Goal: Ask a question

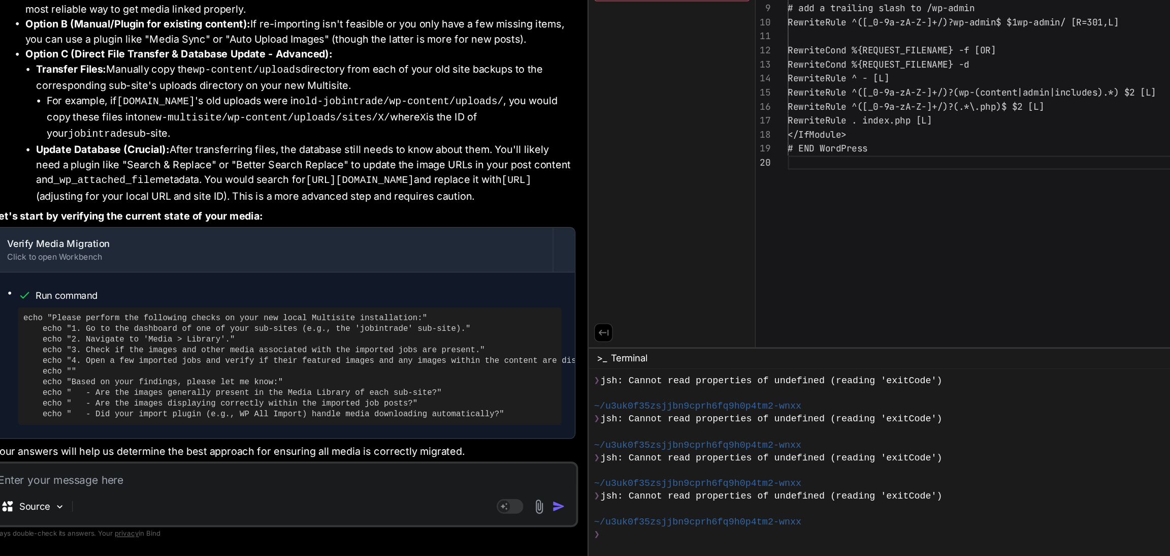
click at [107, 496] on textarea at bounding box center [264, 494] width 446 height 18
click at [135, 498] on textarea at bounding box center [264, 494] width 446 height 18
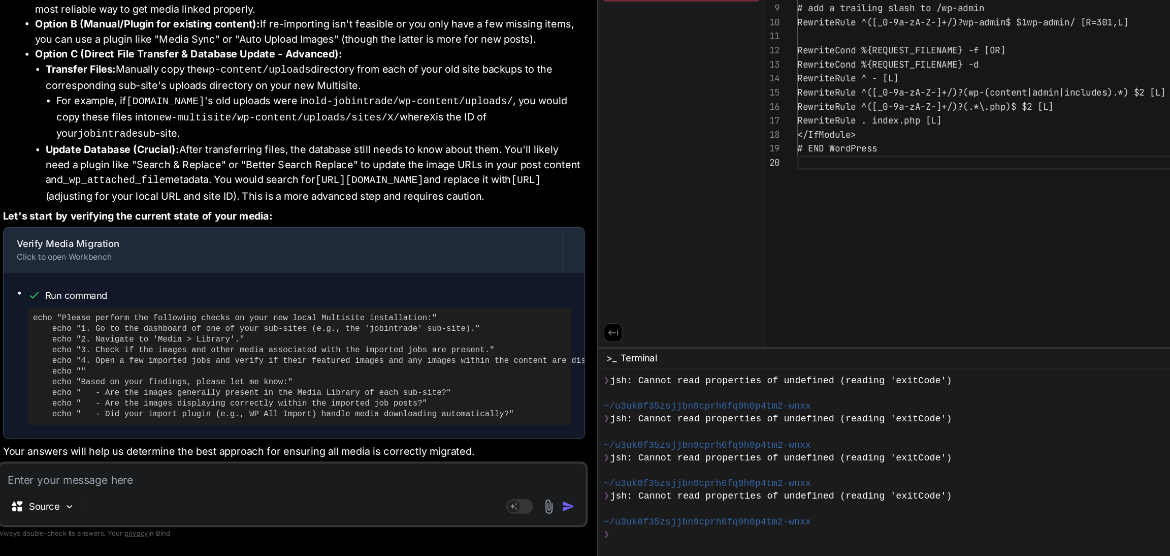
click at [112, 498] on textarea at bounding box center [264, 494] width 446 height 18
type textarea "n"
type textarea "x"
type textarea "no"
type textarea "x"
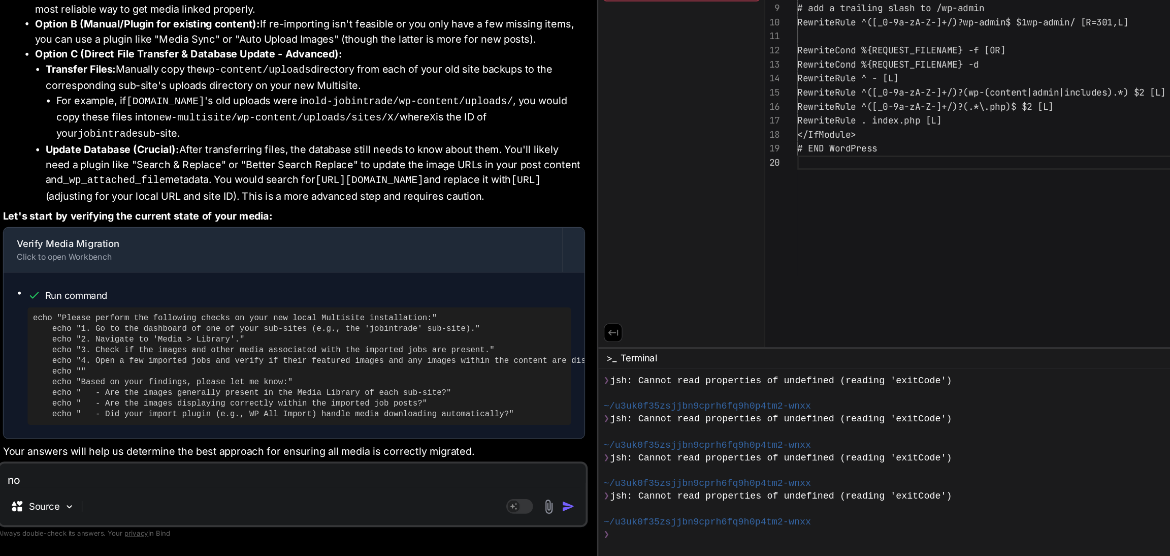
type textarea "no"
type textarea "x"
type textarea "no m"
type textarea "x"
type textarea "no me"
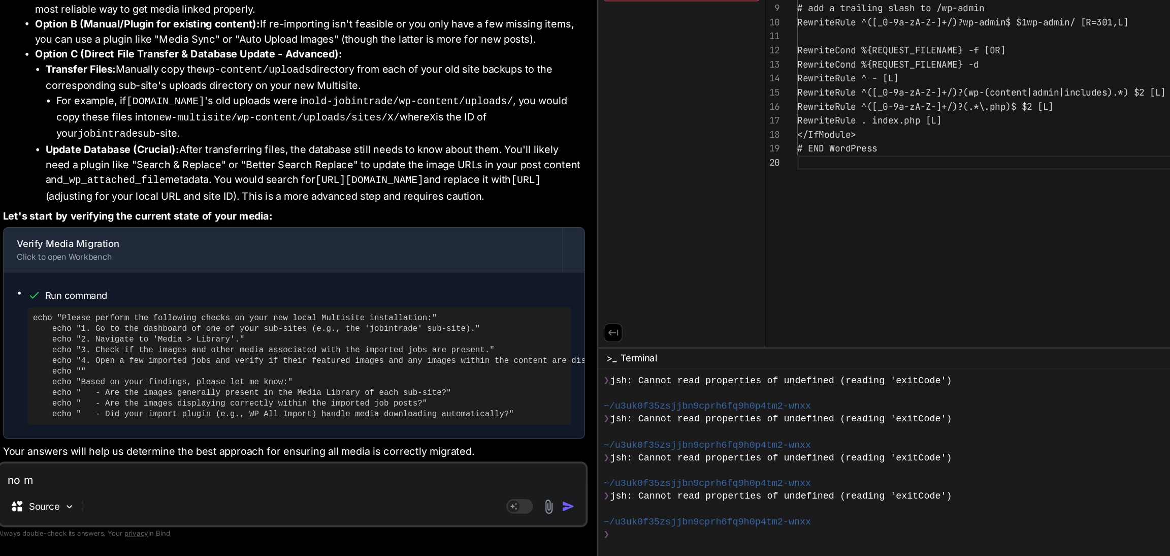
type textarea "x"
type textarea "no mea"
type textarea "x"
type textarea "no me"
type textarea "x"
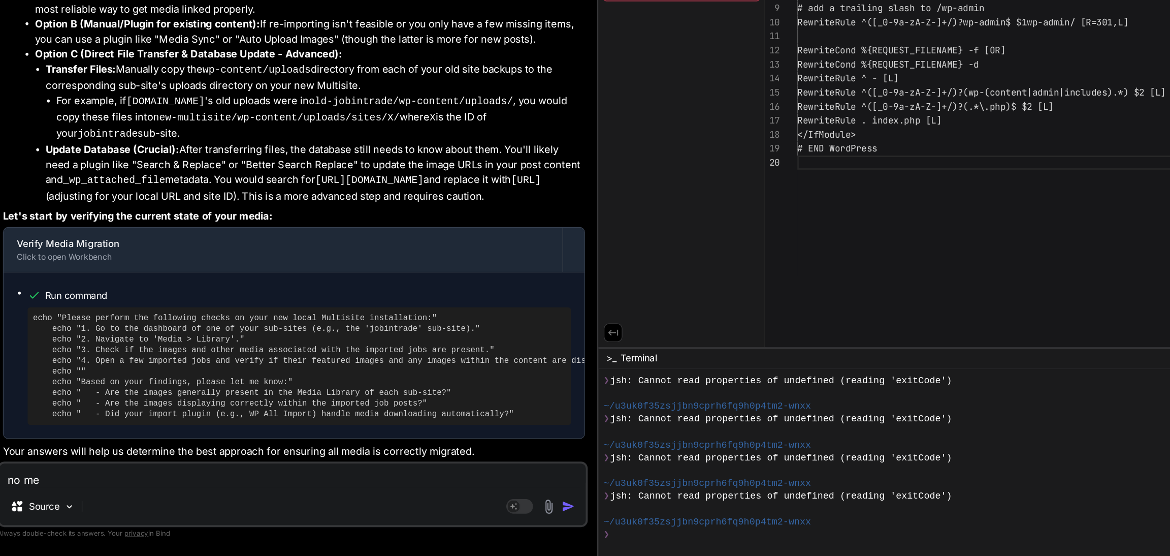
type textarea "no med"
type textarea "x"
type textarea "no medi"
type textarea "x"
type textarea "no media"
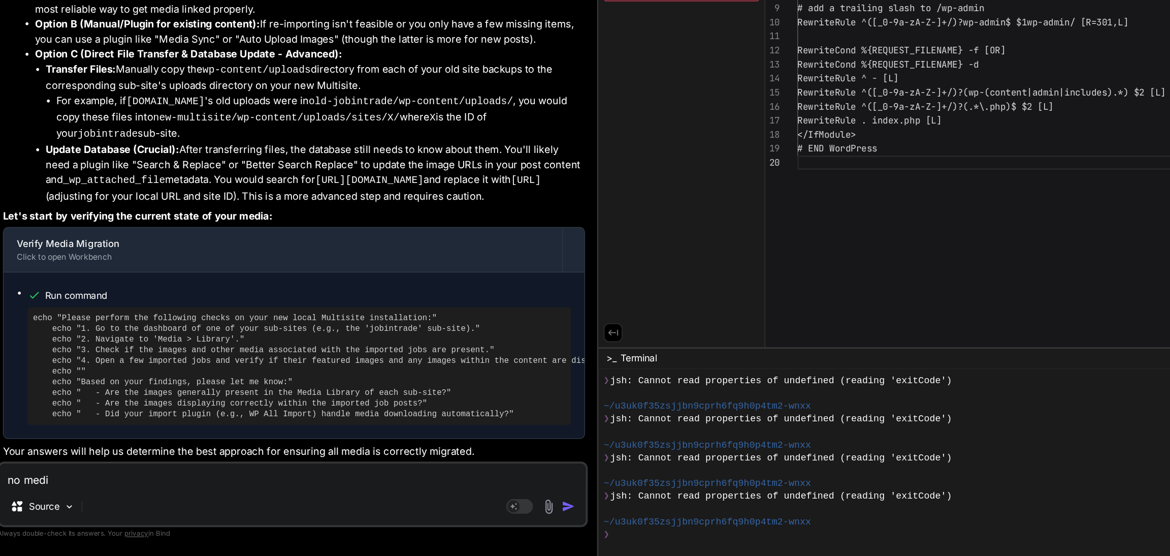
type textarea "x"
type textarea "no media"
type textarea "x"
type textarea "no media f"
type textarea "x"
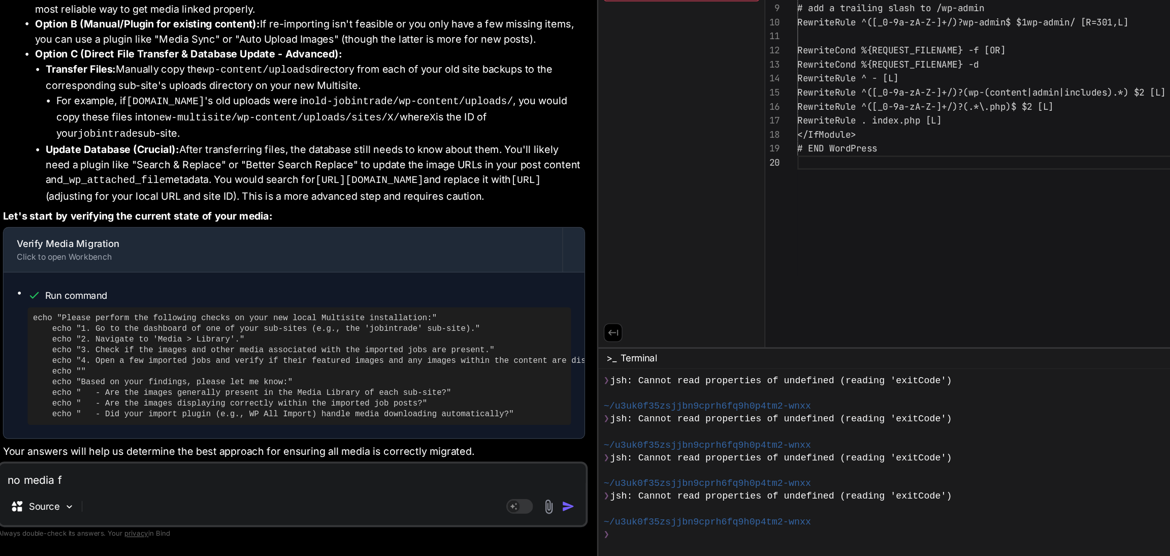
type textarea "no media fo"
type textarea "x"
type textarea "no media fo"
type textarea "x"
type textarea "no media fo"
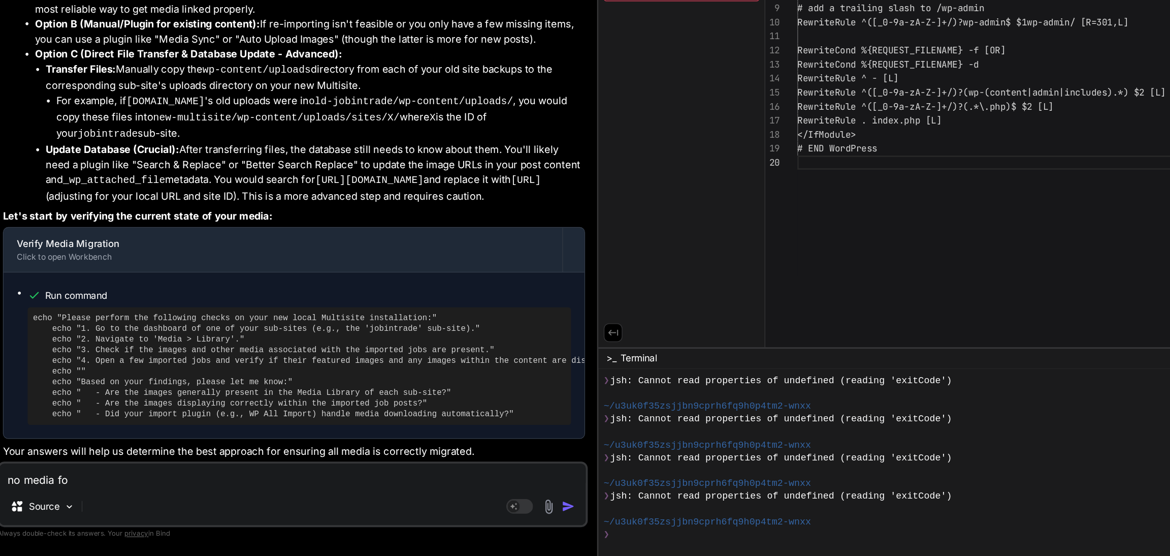
type textarea "x"
type textarea "no media for"
type textarea "x"
type textarea "no media for"
type textarea "x"
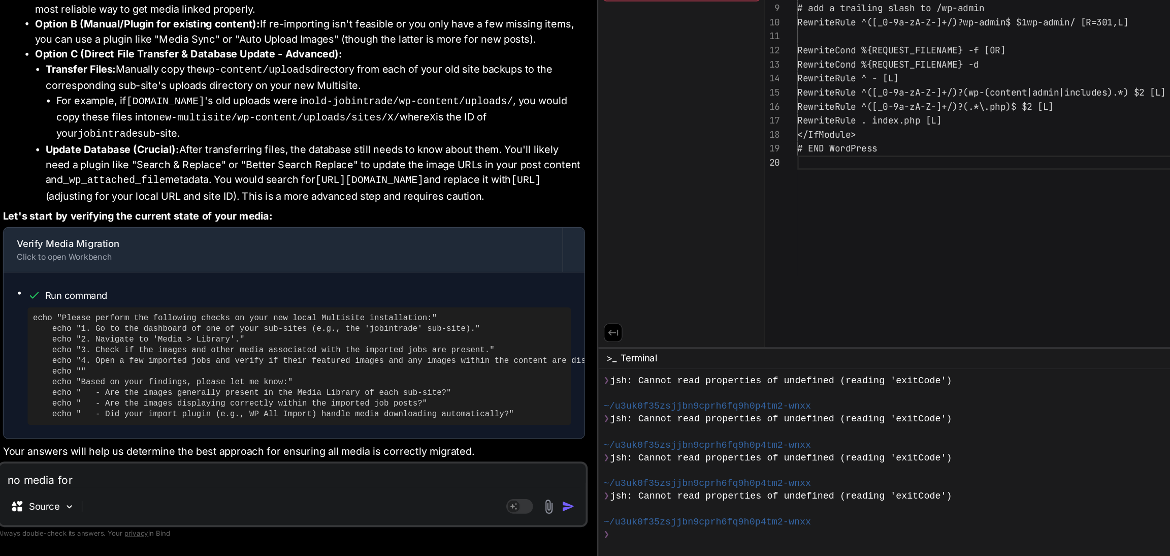
type textarea "no media for j"
type textarea "x"
type textarea "no media for [PERSON_NAME]"
type textarea "x"
type textarea "no media for job"
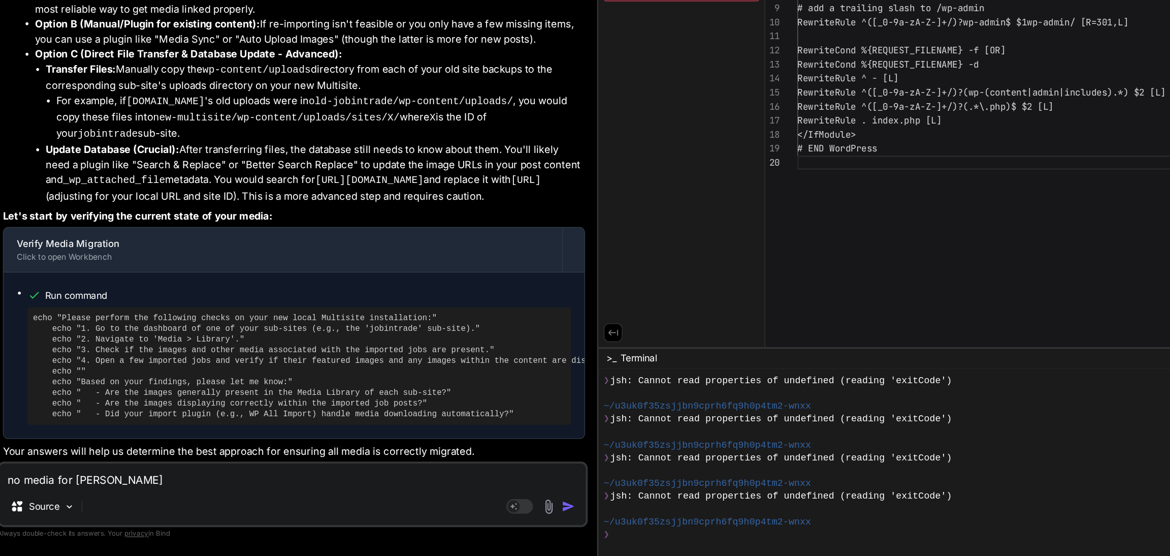
type textarea "x"
type textarea "no media for jobs"
type textarea "x"
type textarea "no media for jobs"
type textarea "x"
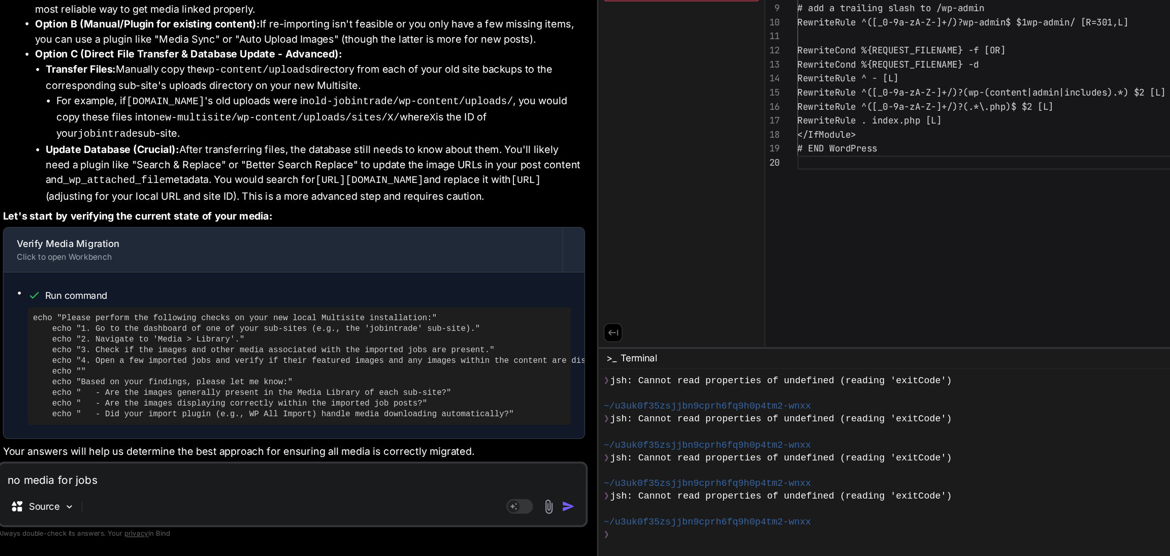
type textarea "no media for jobs o"
type textarea "x"
type textarea "no media for jobs on"
type textarea "x"
type textarea "no media for jobs on"
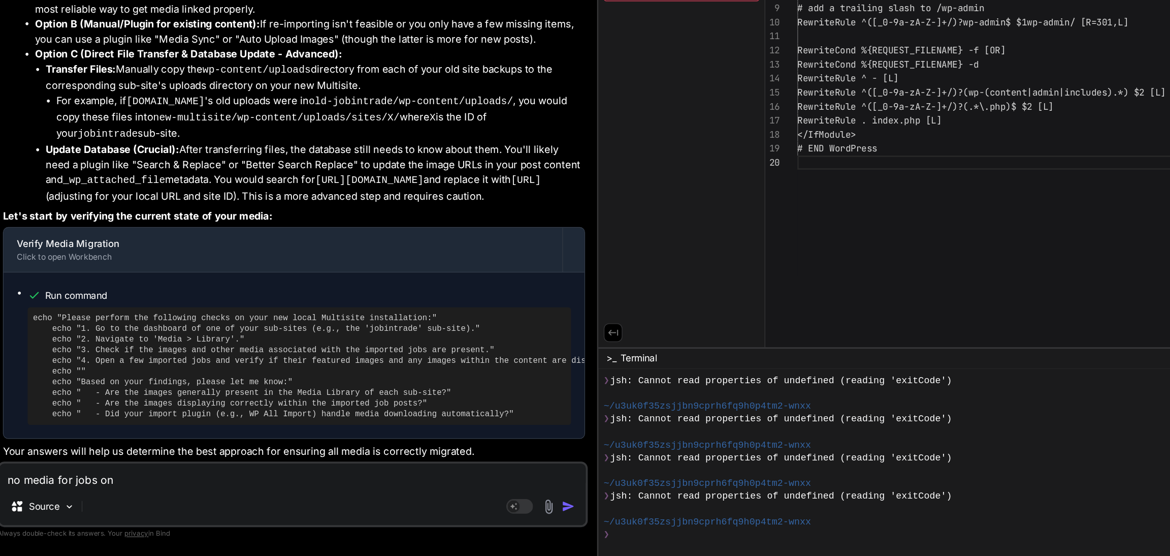
type textarea "x"
type textarea "no media for jobs on p"
type textarea "x"
type textarea "no media for jobs on pr"
type textarea "x"
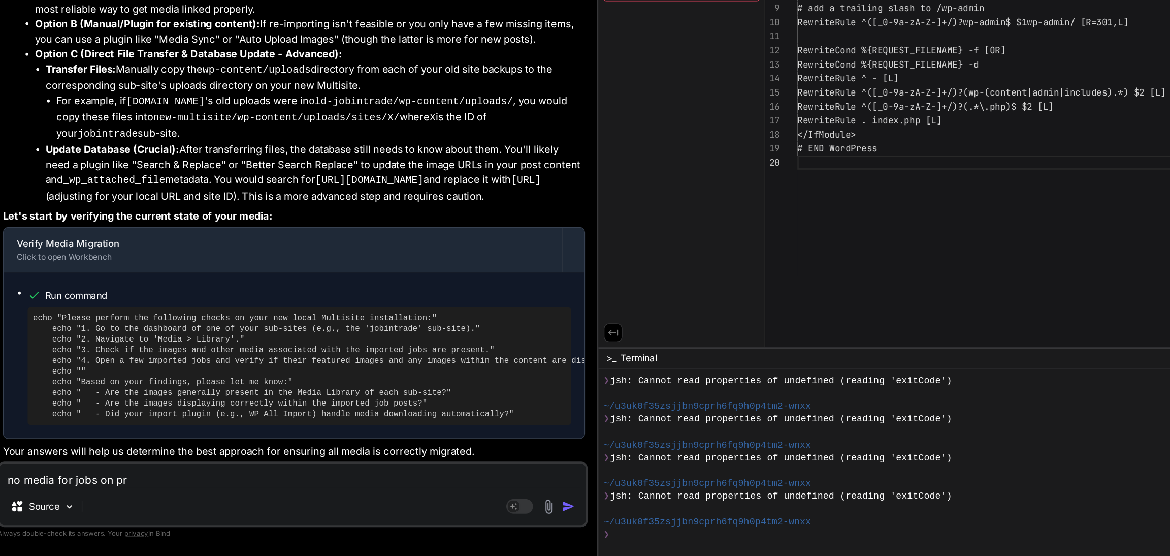
type textarea "no media for jobs on pre"
type textarea "x"
type textarea "no media for jobs on prev"
type textarea "x"
type textarea "no media for jobs on previ"
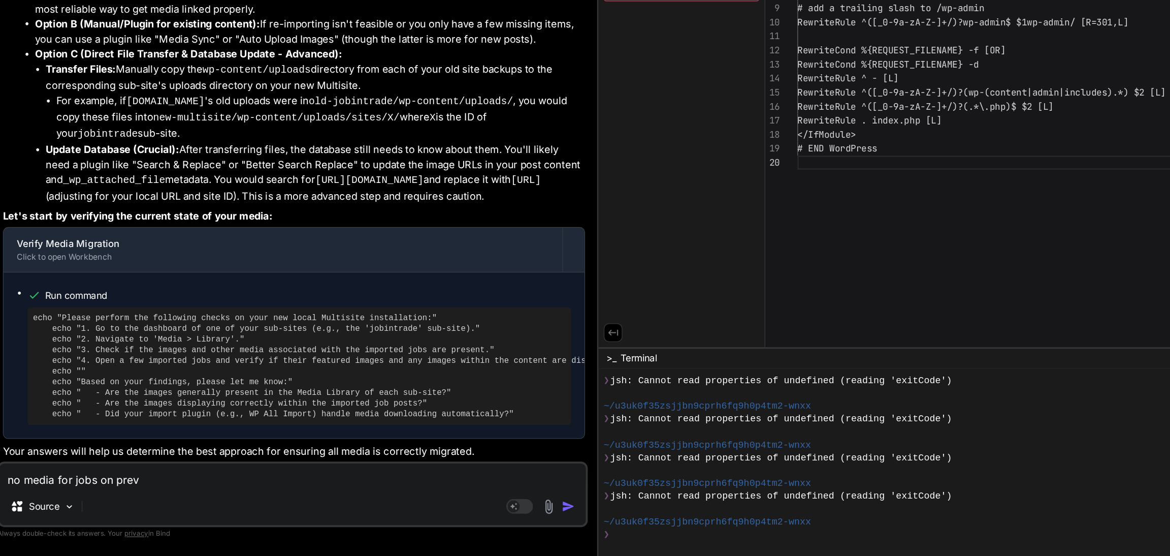
type textarea "x"
type textarea "no media for jobs on previo"
type textarea "x"
type textarea "no media for jobs on previou"
type textarea "x"
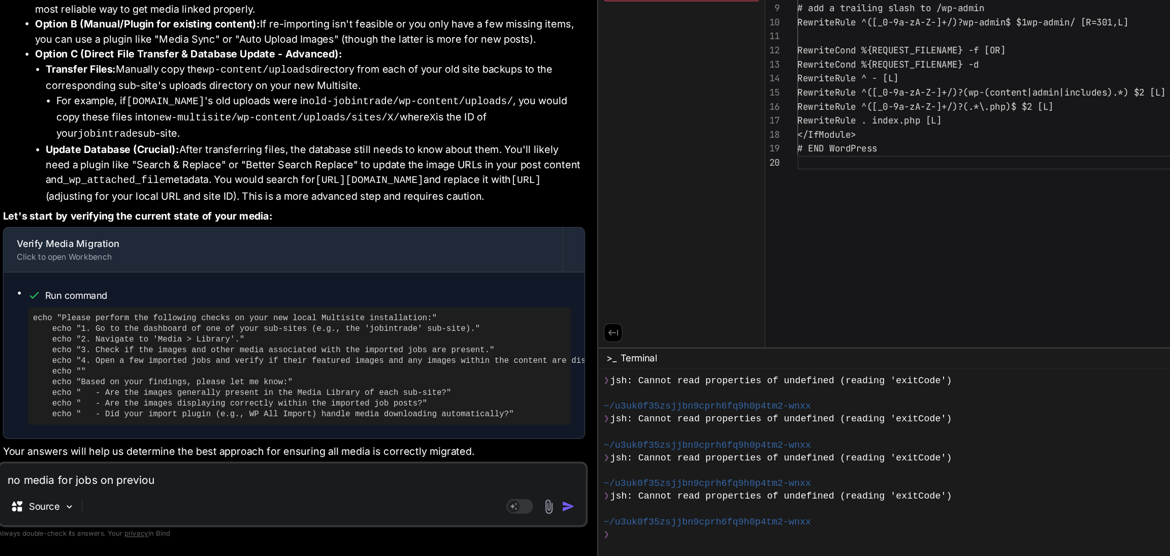
type textarea "no media for jobs on previous"
type textarea "x"
type textarea "no media for jobs on previous"
type textarea "x"
type textarea "no media for jobs on previous b"
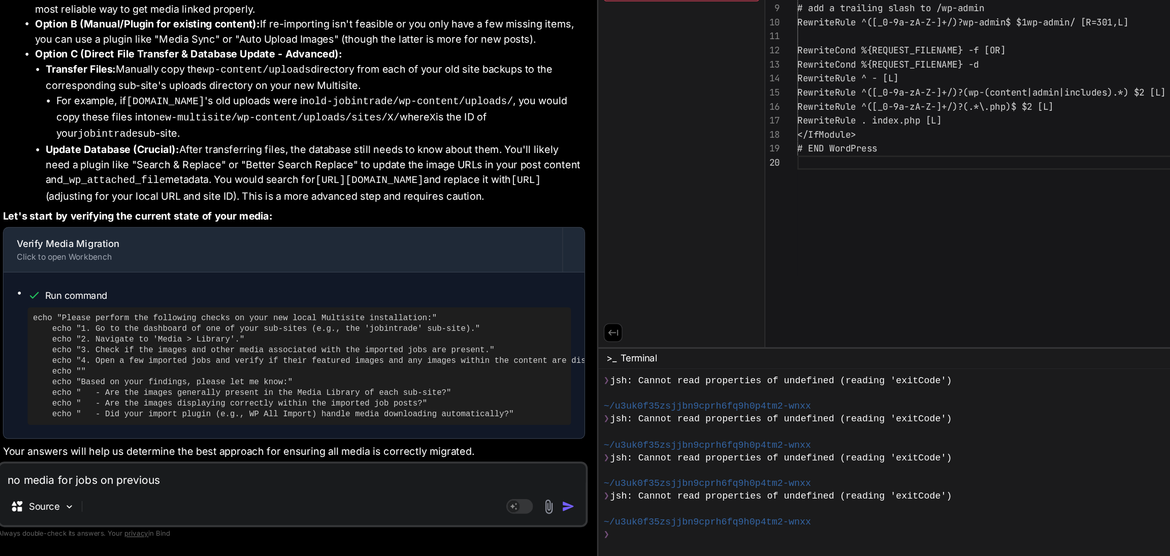
type textarea "x"
type textarea "no media for jobs on previous ba"
type textarea "x"
type textarea "no media for jobs on previous bac"
type textarea "x"
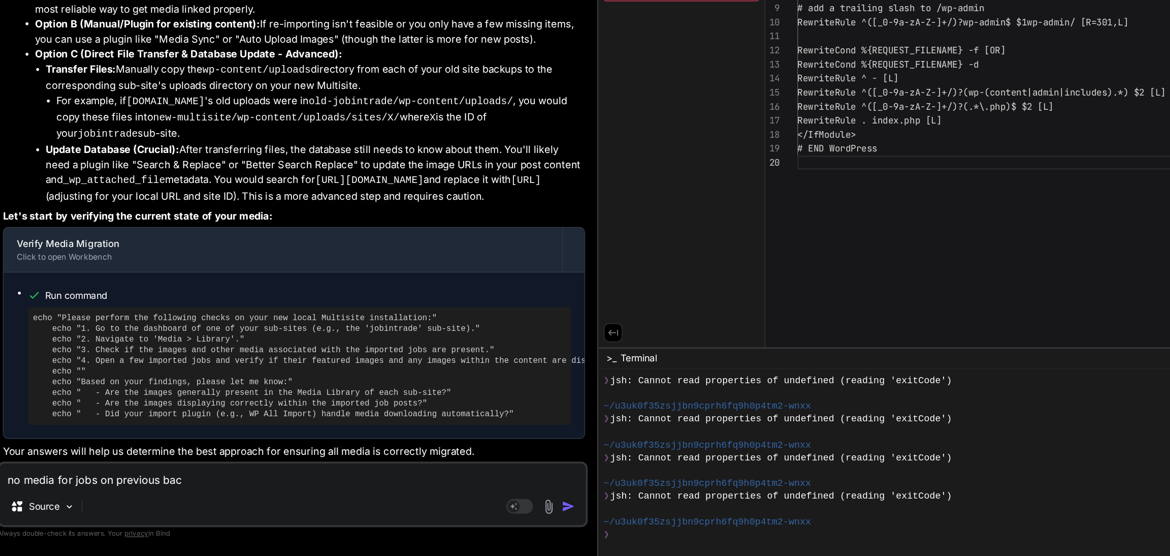
type textarea "no media for jobs on previous back"
type textarea "x"
type textarea "no media for jobs on previous backu"
type textarea "x"
type textarea "no media for jobs on previous backup"
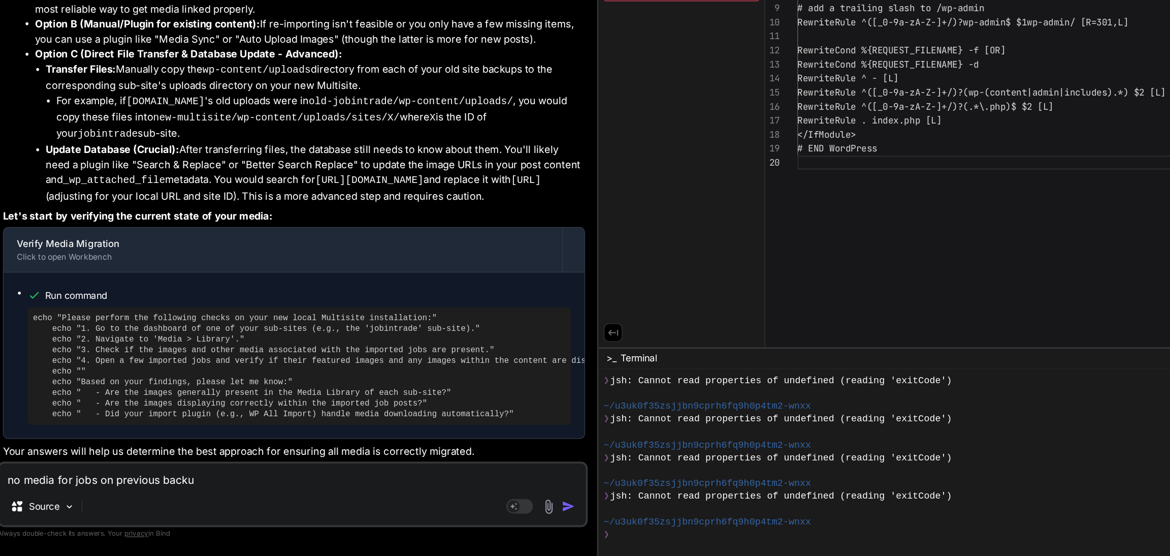
type textarea "x"
type textarea "no media for jobs on previous backu"
type textarea "x"
type textarea "no media for jobs on previous back"
type textarea "x"
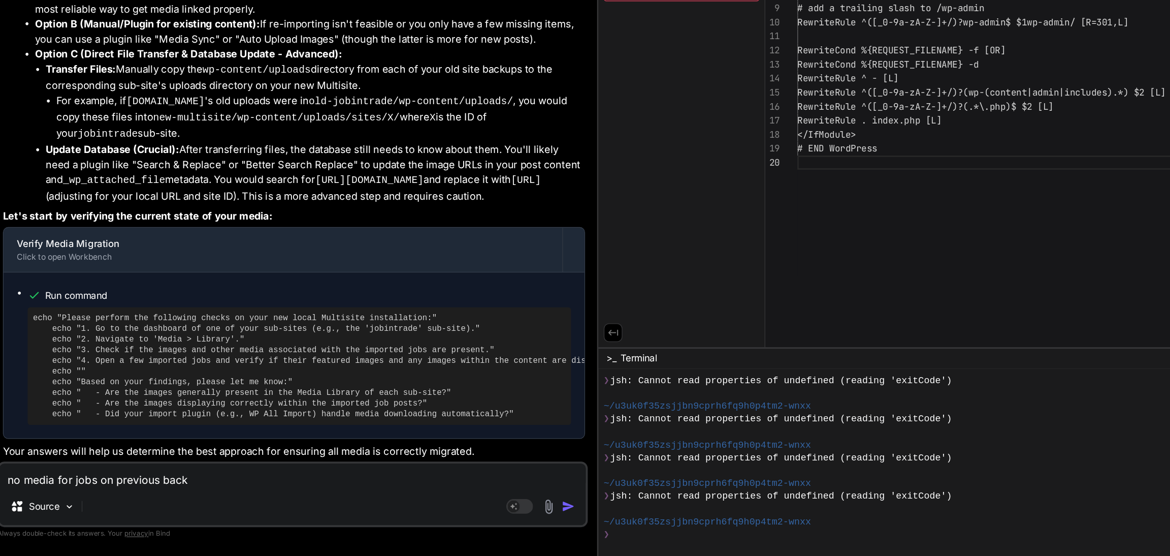
type textarea "no media for jobs on previous bac"
type textarea "x"
type textarea "no media for jobs on previous ba"
type textarea "x"
type textarea "no media for jobs on previous b"
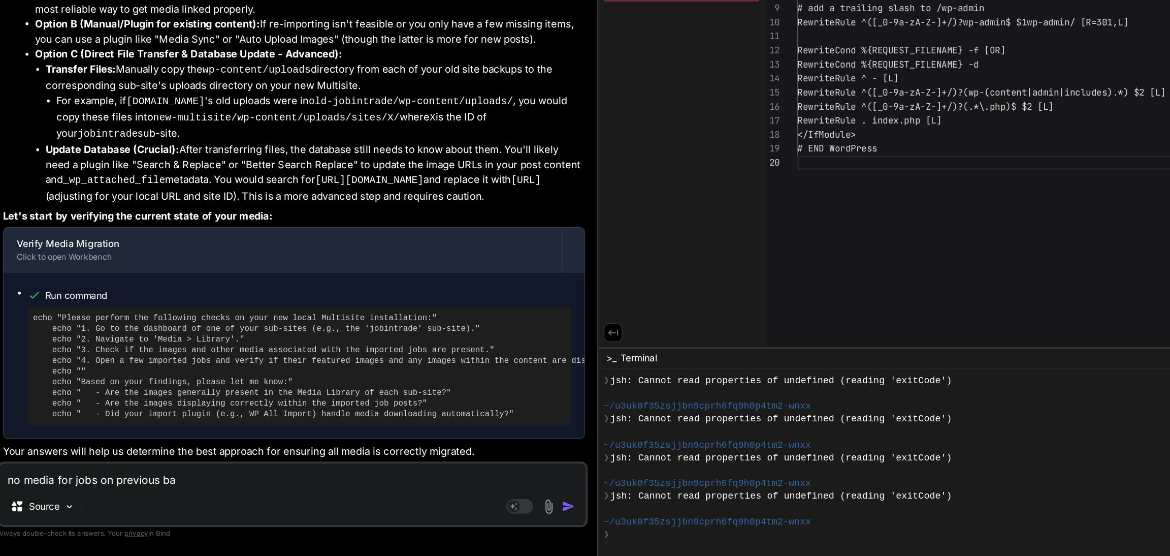
type textarea "x"
type textarea "no media for jobs on previous"
type textarea "x"
type textarea "no media for jobs on previous w"
type textarea "x"
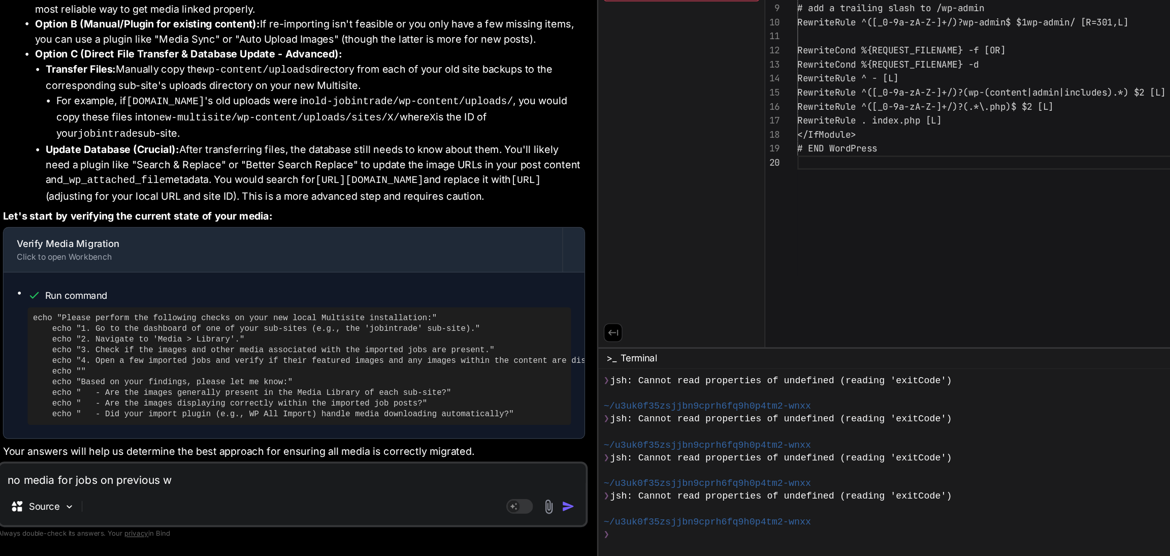
type textarea "no media for jobs on previous we"
type textarea "x"
type textarea "no media for jobs on previous web"
type textarea "x"
type textarea "no media for jobs on previous webs"
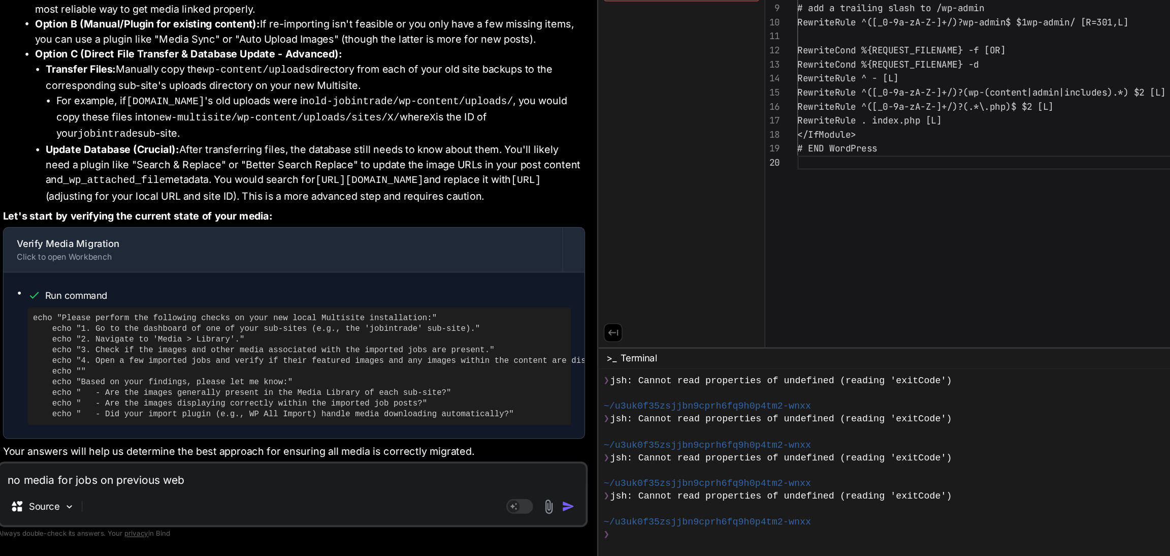
type textarea "x"
type textarea "no media for jobs on previous websi"
type textarea "x"
type textarea "no media for jobs on previous websit"
type textarea "x"
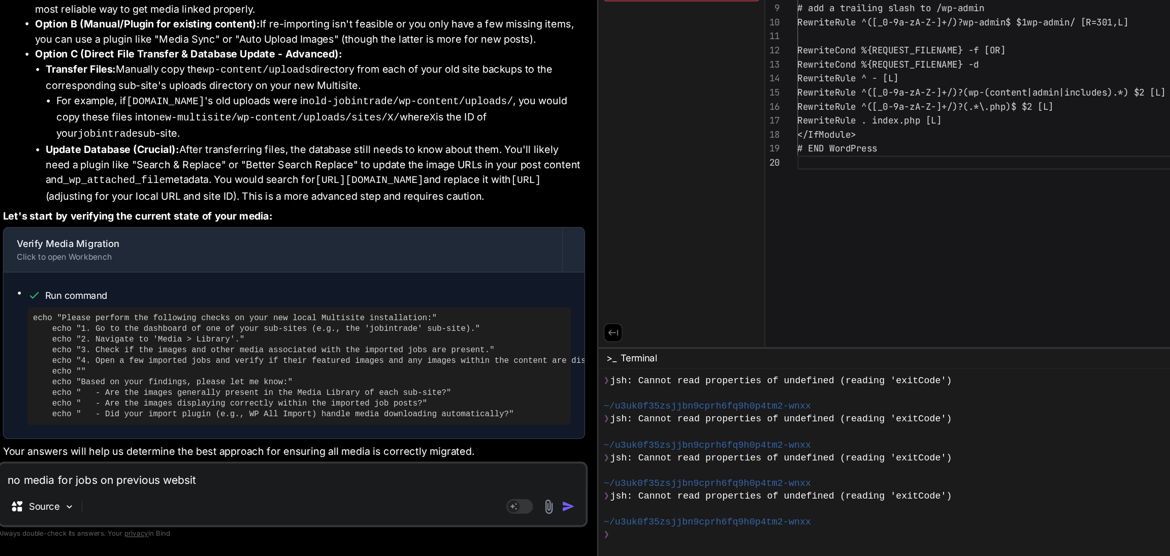
type textarea "no media for jobs on previous website"
type textarea "x"
type textarea "no media for jobs on previous websites"
type textarea "x"
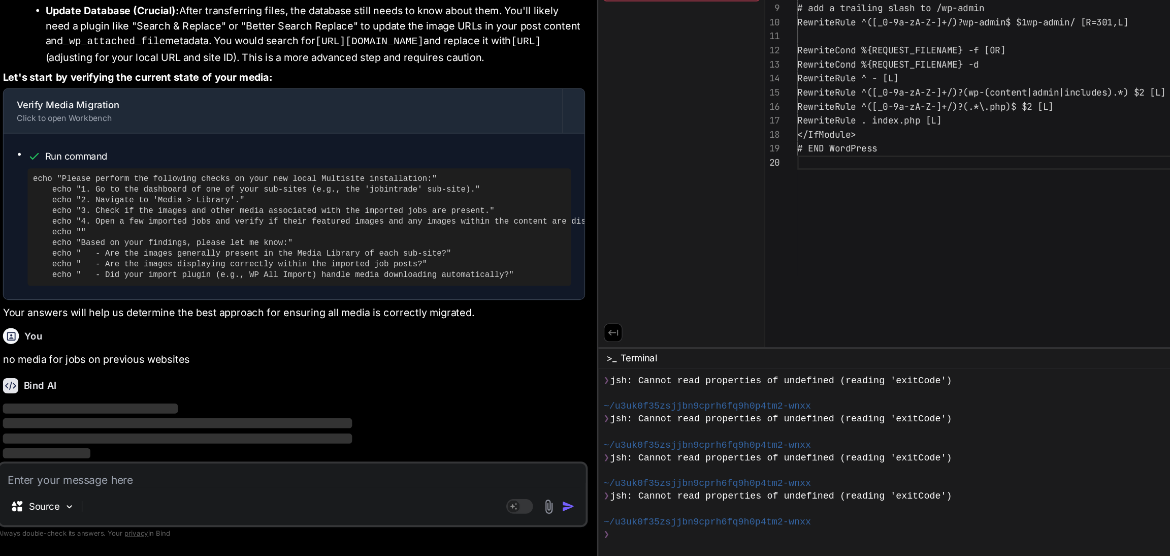
scroll to position [6959, 0]
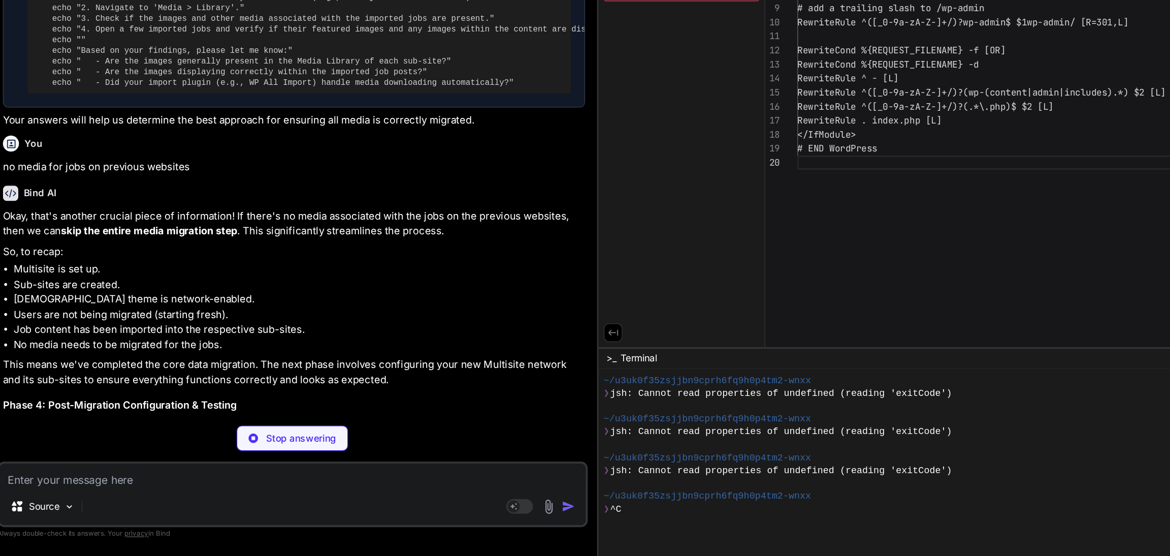
type textarea "x"
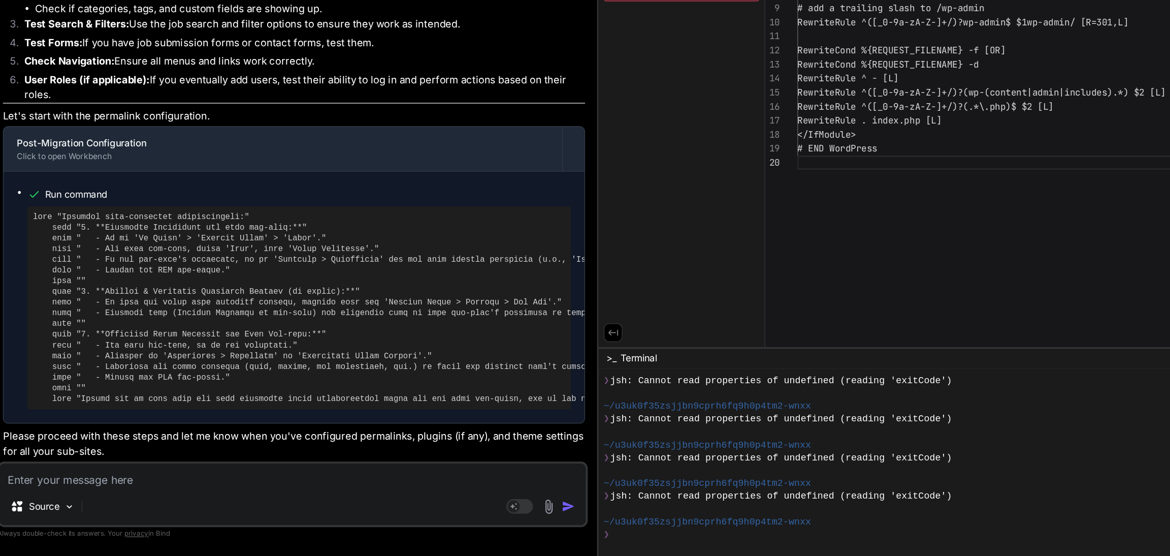
scroll to position [7960, 0]
click at [103, 504] on div "Source Agent Mode. When this toggle is activated, AI automatically makes decisi…" at bounding box center [264, 509] width 449 height 50
click at [94, 497] on textarea at bounding box center [264, 494] width 446 height 18
type textarea "n"
type textarea "x"
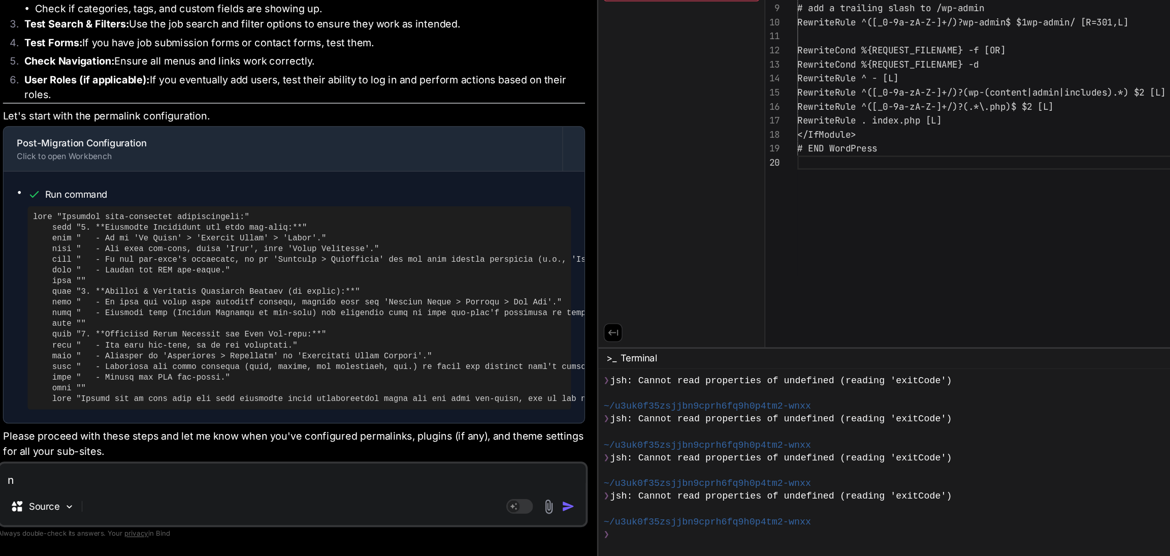
type textarea "ne"
type textarea "x"
type textarea "nex"
type textarea "x"
type textarea "next"
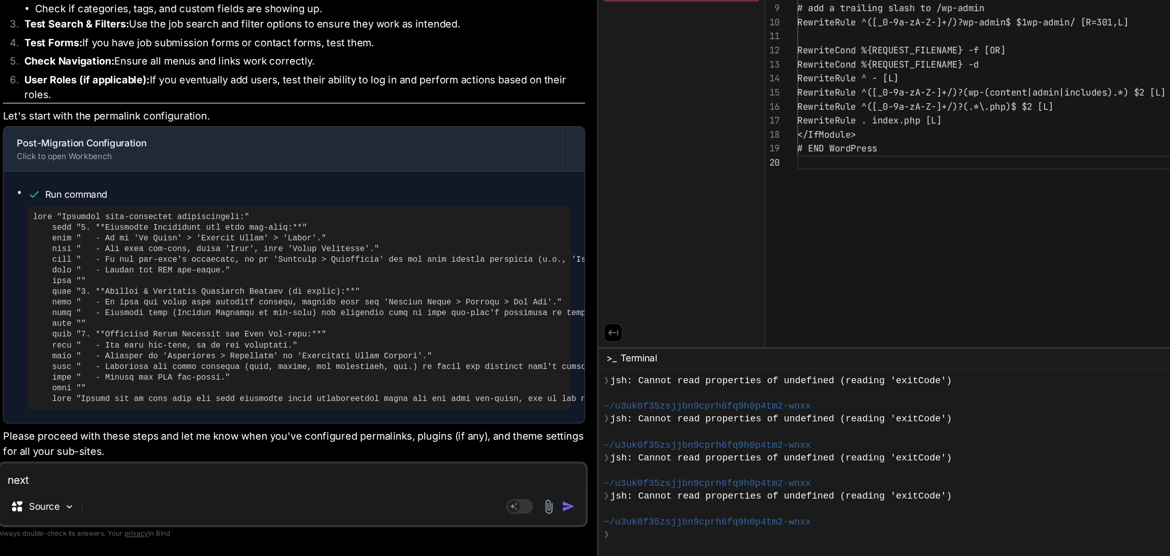
type textarea "x"
type textarea "next s"
type textarea "x"
type textarea "next st"
type textarea "x"
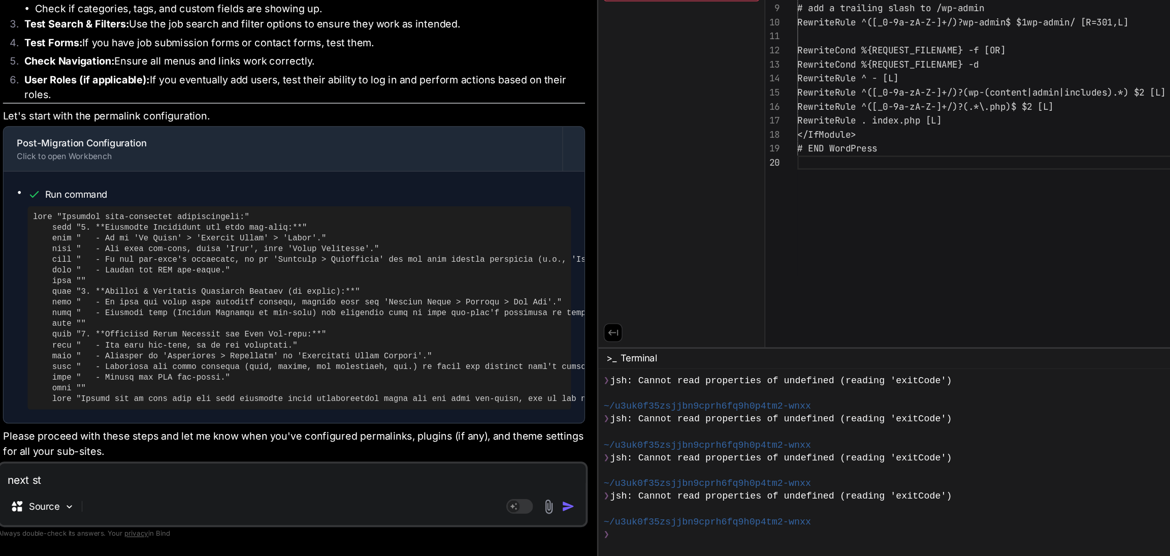
type textarea "next ste"
type textarea "x"
type textarea "next step"
type textarea "x"
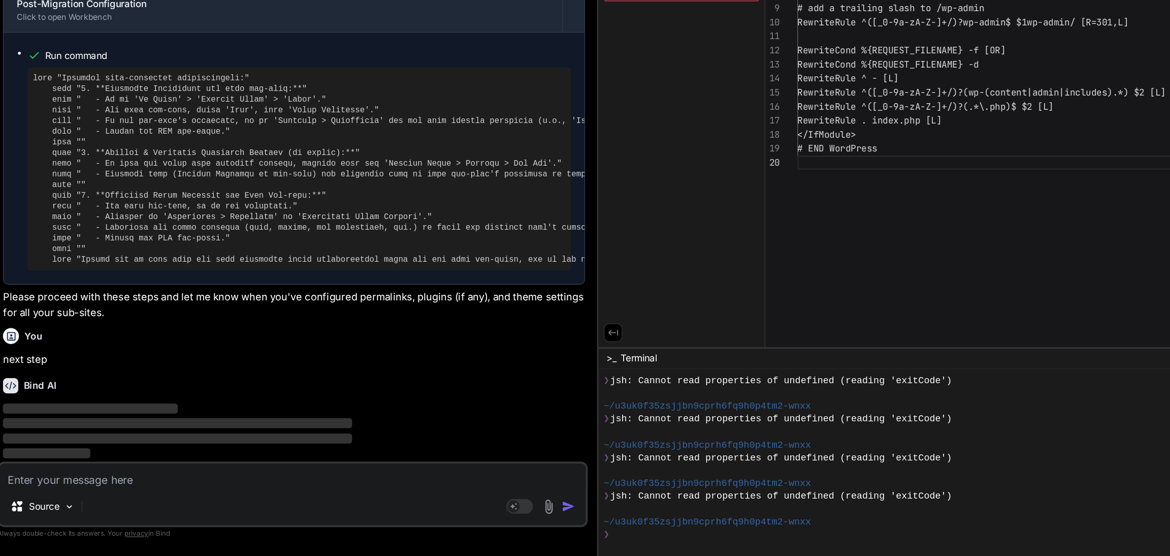
scroll to position [8065, 0]
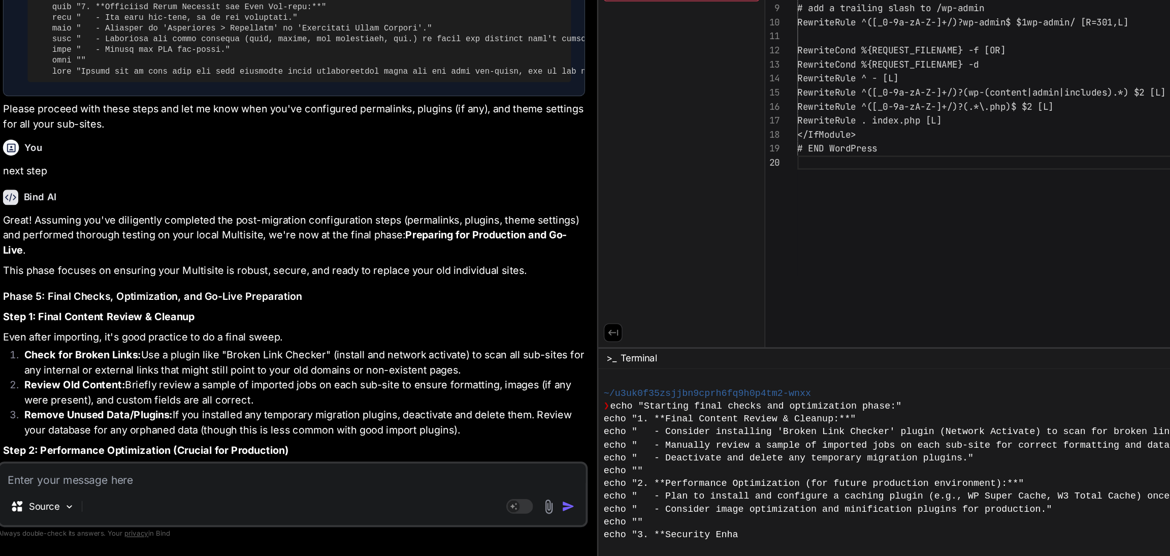
type textarea "x"
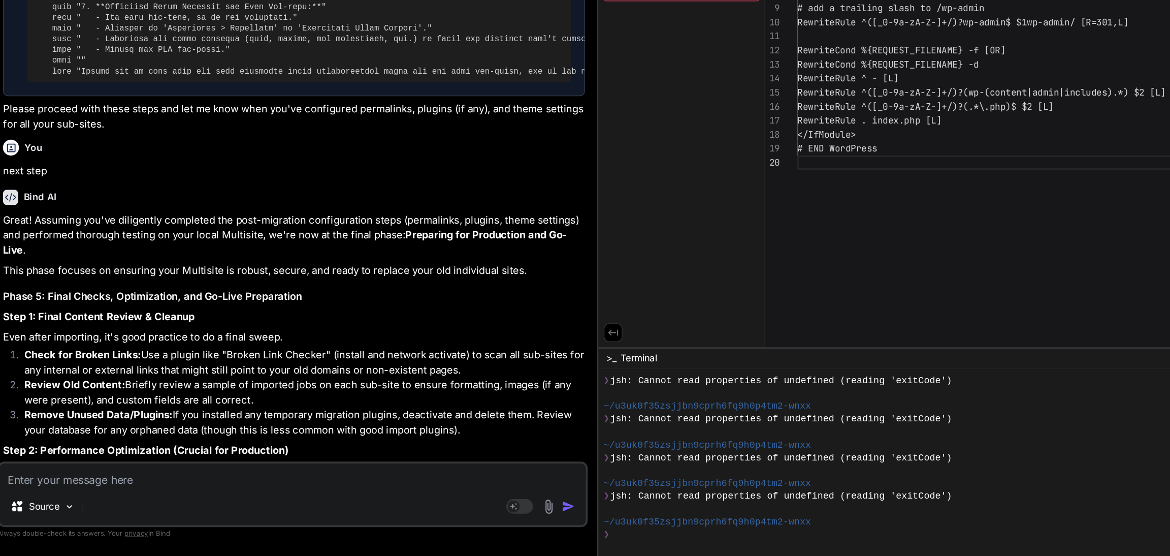
click at [94, 497] on textarea at bounding box center [264, 494] width 446 height 18
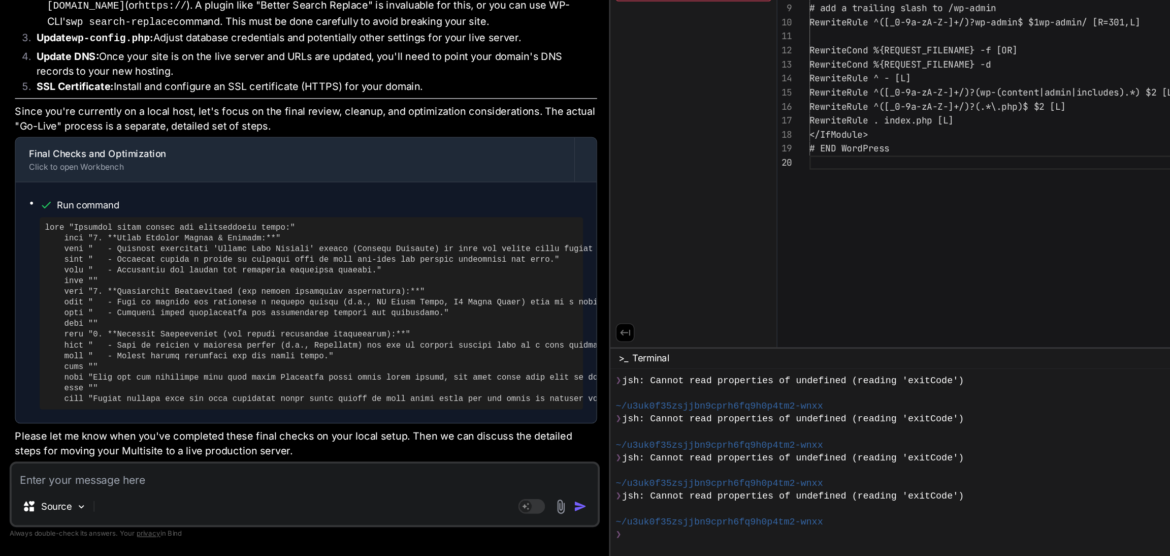
scroll to position [8852, 0]
click at [117, 495] on textarea at bounding box center [264, 494] width 446 height 18
type textarea "h"
type textarea "x"
type textarea "ho"
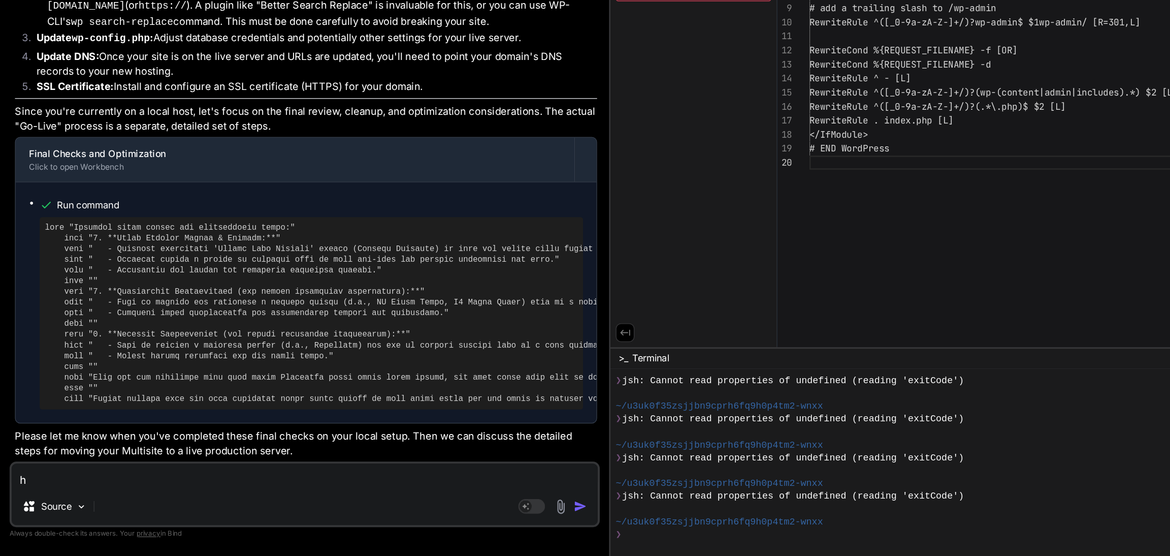
type textarea "x"
type textarea "how"
type textarea "x"
type textarea "how"
type textarea "x"
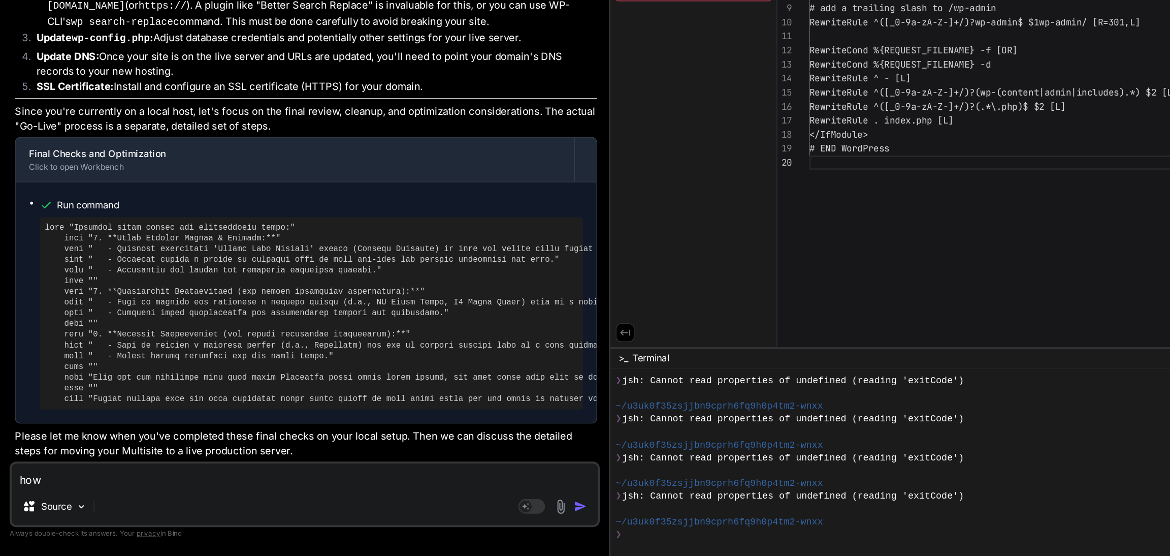
type textarea "how d"
type textarea "x"
type textarea "how do"
type textarea "x"
type textarea "how do"
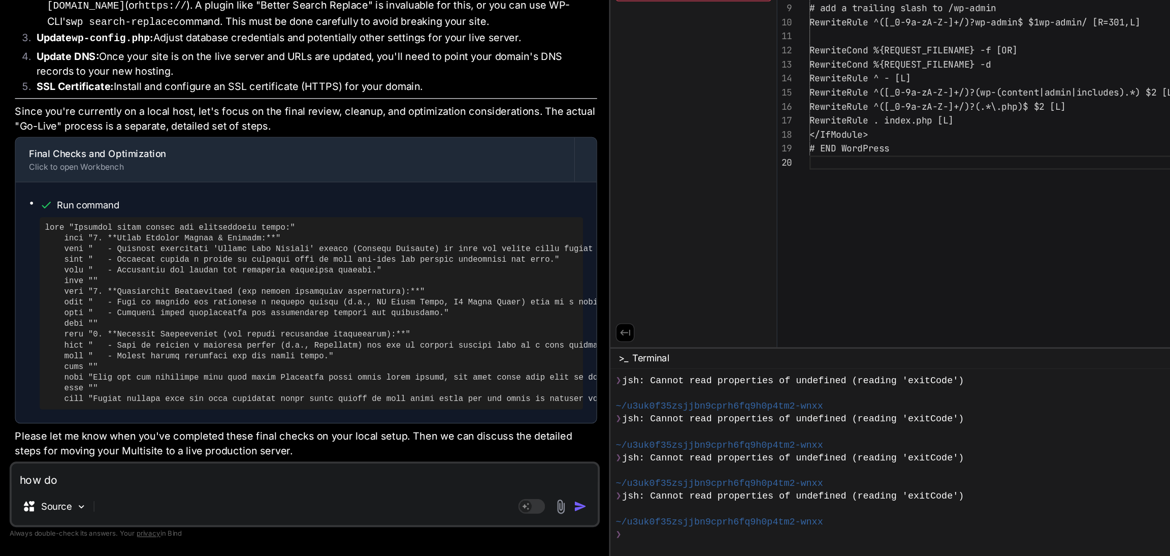
type textarea "x"
type textarea "how do i"
type textarea "x"
type textarea "how do i"
type textarea "x"
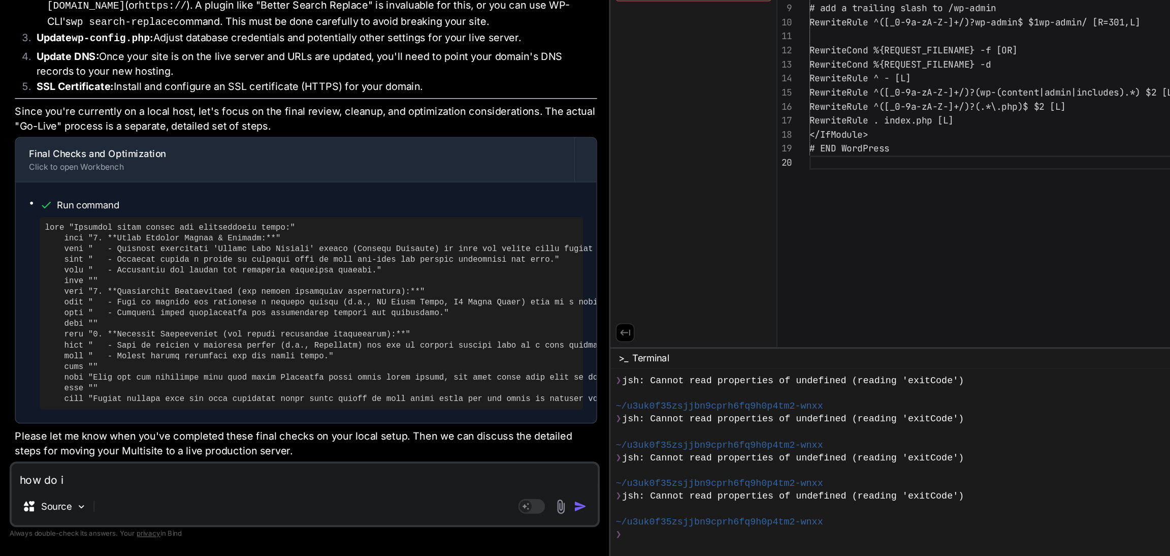
type textarea "how do i c"
type textarea "x"
type textarea "how do i ca"
type textarea "x"
type textarea "how do i can"
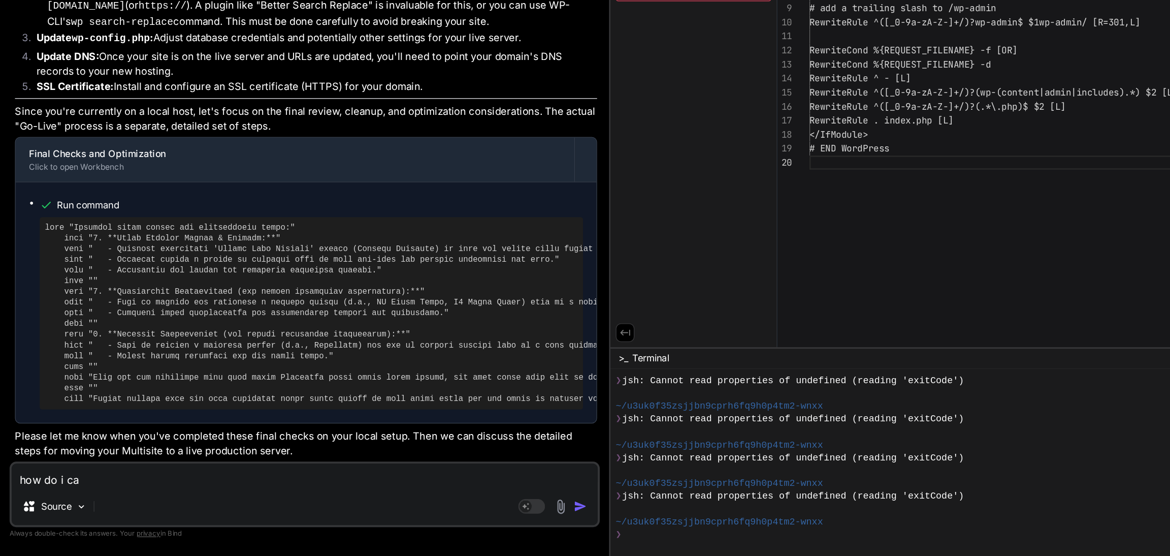
type textarea "x"
type textarea "how do i can"
type textarea "x"
type textarea "how do i can c"
type textarea "x"
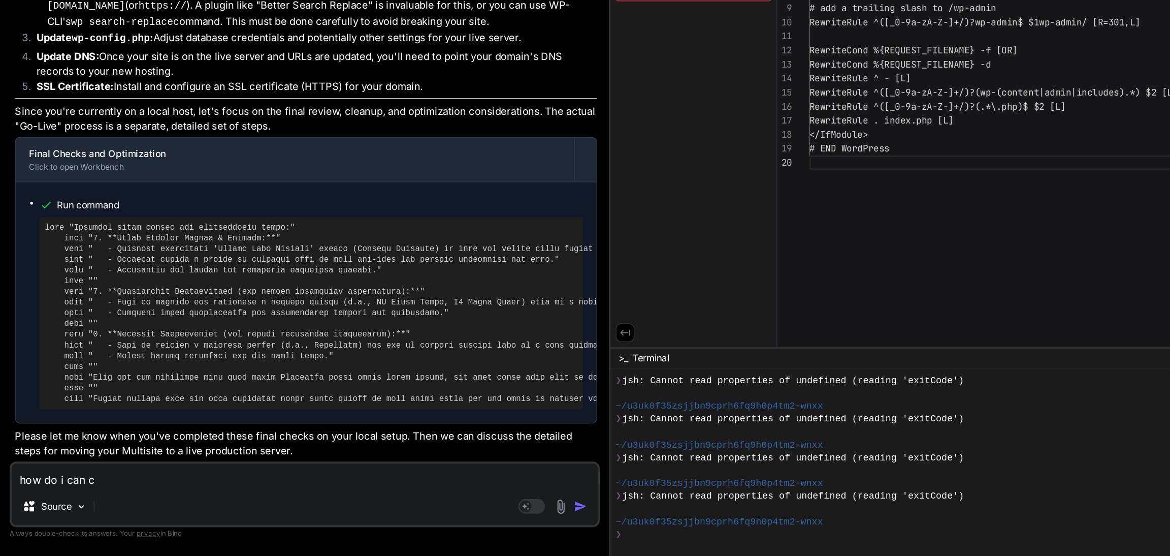
type textarea "how do i can ch"
type textarea "x"
type textarea "how do i can che"
type textarea "x"
type textarea "how do i can chec"
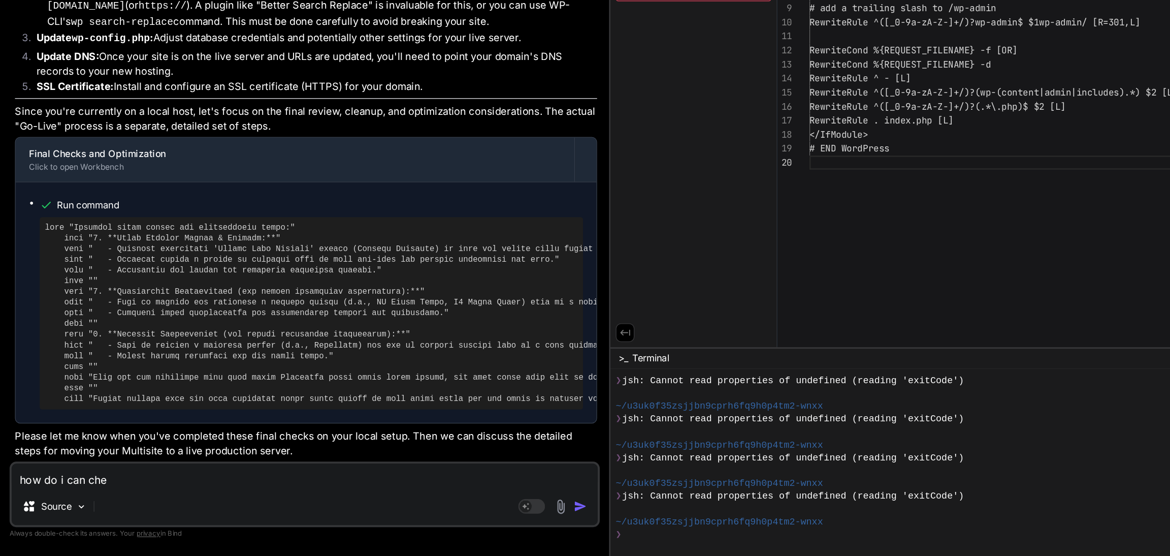
type textarea "x"
type textarea "how do i can check"
type textarea "x"
type textarea "how do i can check"
type textarea "x"
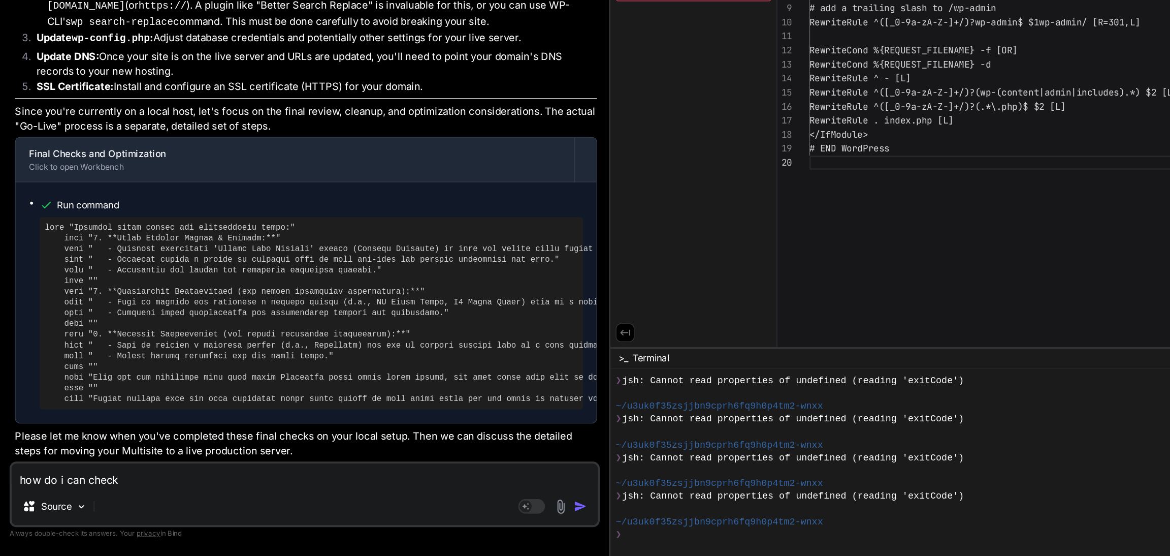
type textarea "how do i can check t"
type textarea "x"
type textarea "how do i can check th"
type textarea "x"
type textarea "how do i can check tha"
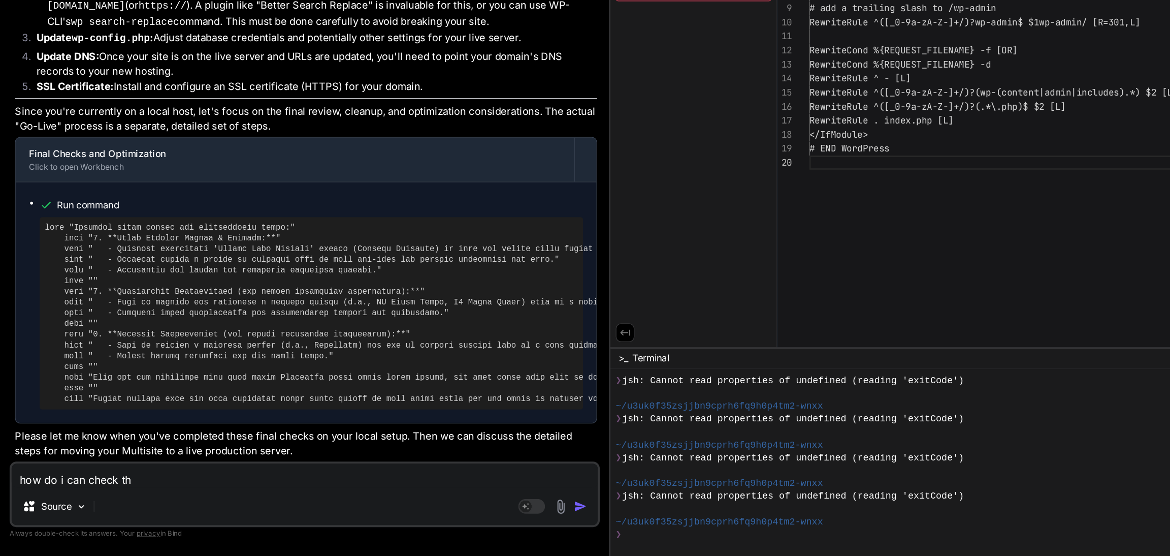
type textarea "x"
type textarea "how do i can check that"
type textarea "x"
type textarea "how do i can check that"
type textarea "x"
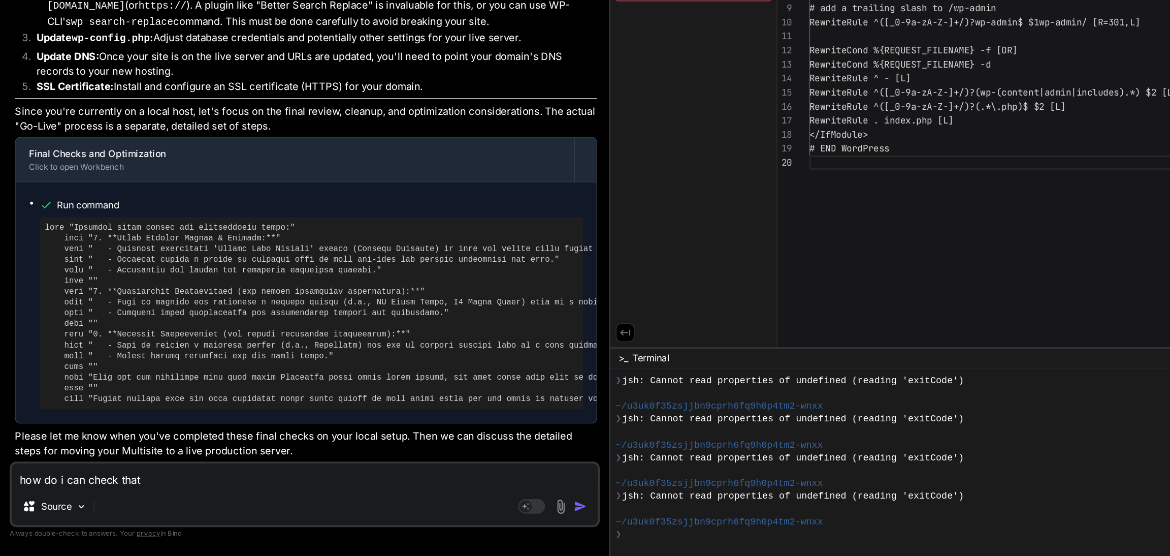
type textarea "how do i can check that s"
type textarea "x"
type textarea "how do i can check that su"
type textarea "x"
type textarea "how do i can check that sup"
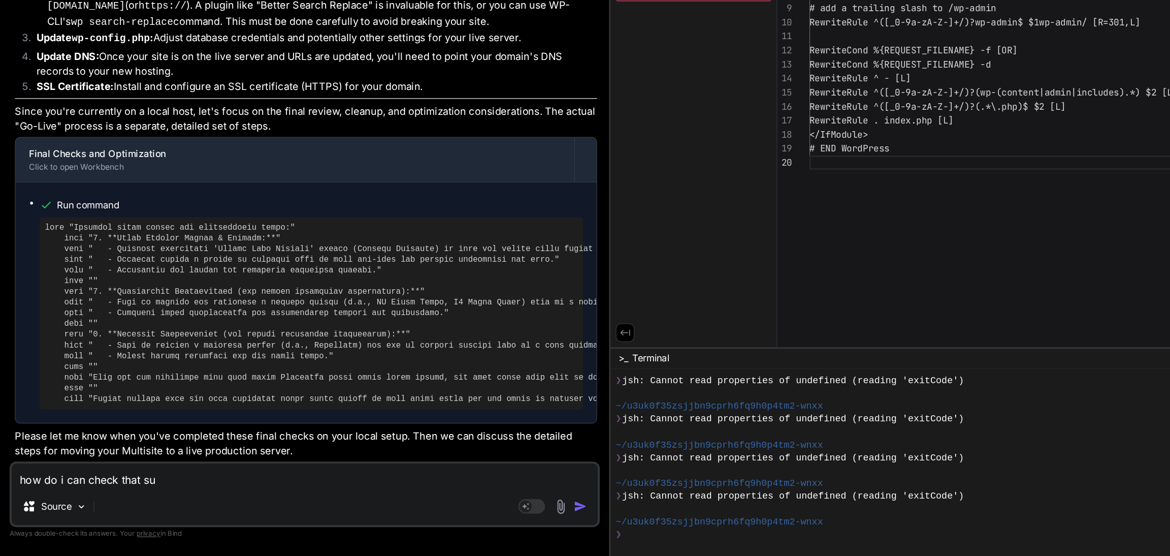
type textarea "x"
type textarea "how do i can check that supe"
type textarea "x"
type textarea "how do i can check that super"
type textarea "x"
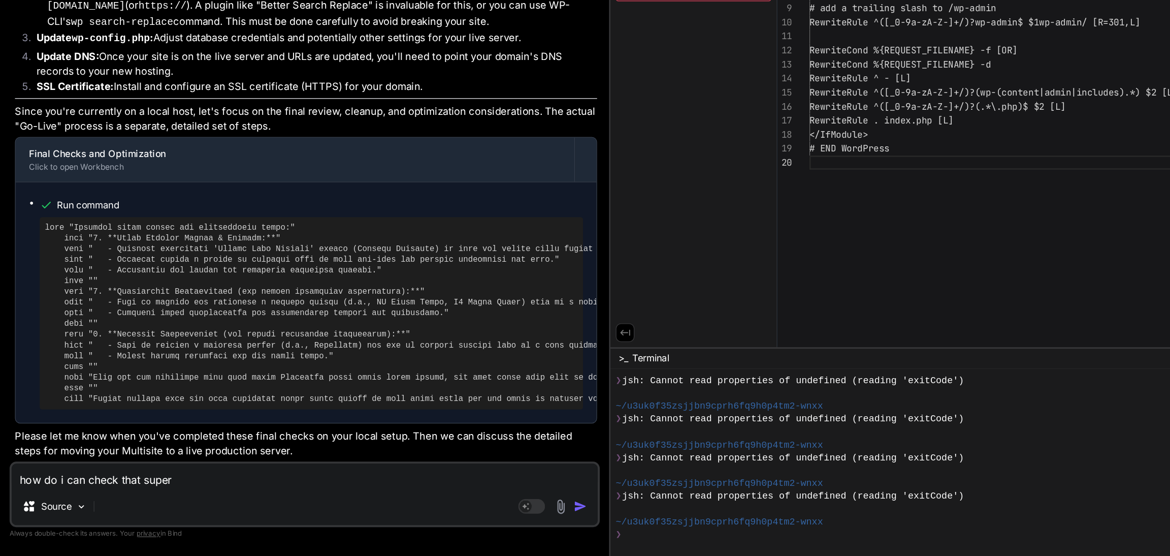
type textarea "how do i can check that super"
type textarea "x"
type textarea "how do i can check that super u"
type textarea "x"
type textarea "how do i can check that super us"
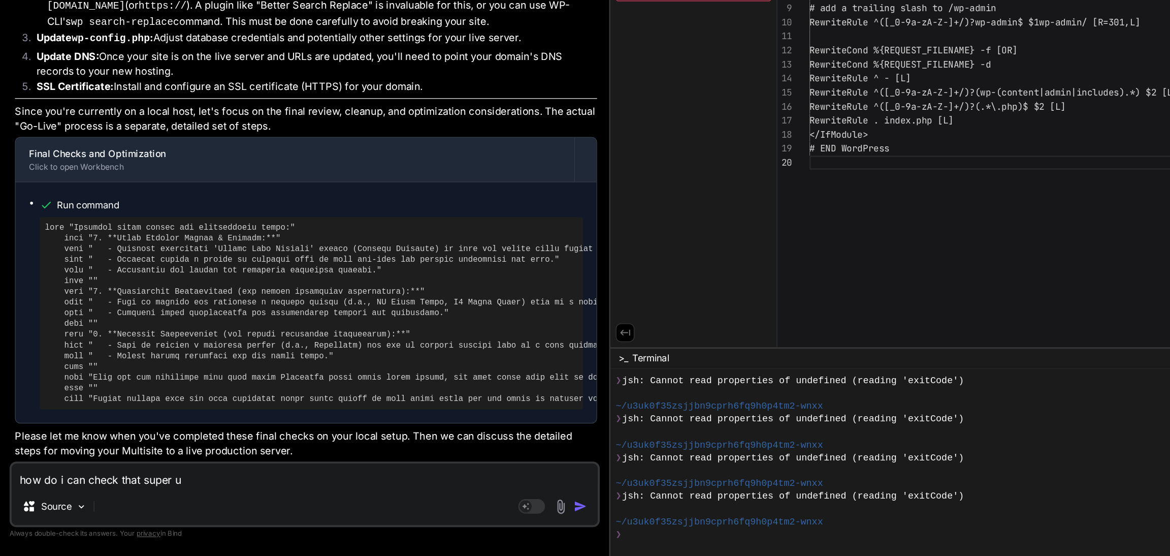
type textarea "x"
type textarea "how do i can check that super use"
type textarea "x"
type textarea "how do i can check that super user"
type textarea "x"
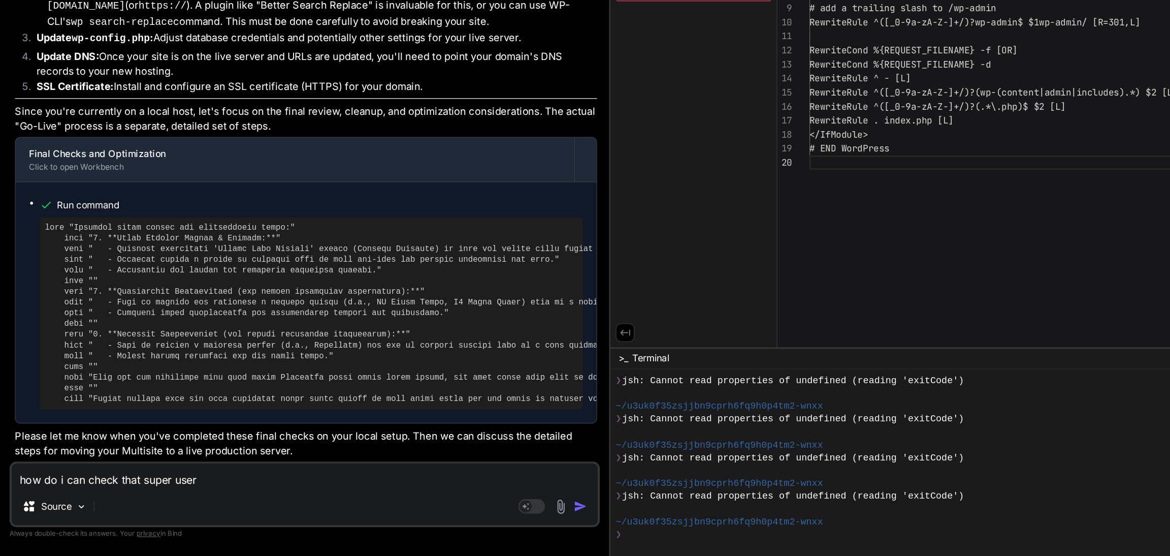
type textarea "how do i can check that super user"
type textarea "x"
type textarea "how do i can check that super user c"
type textarea "x"
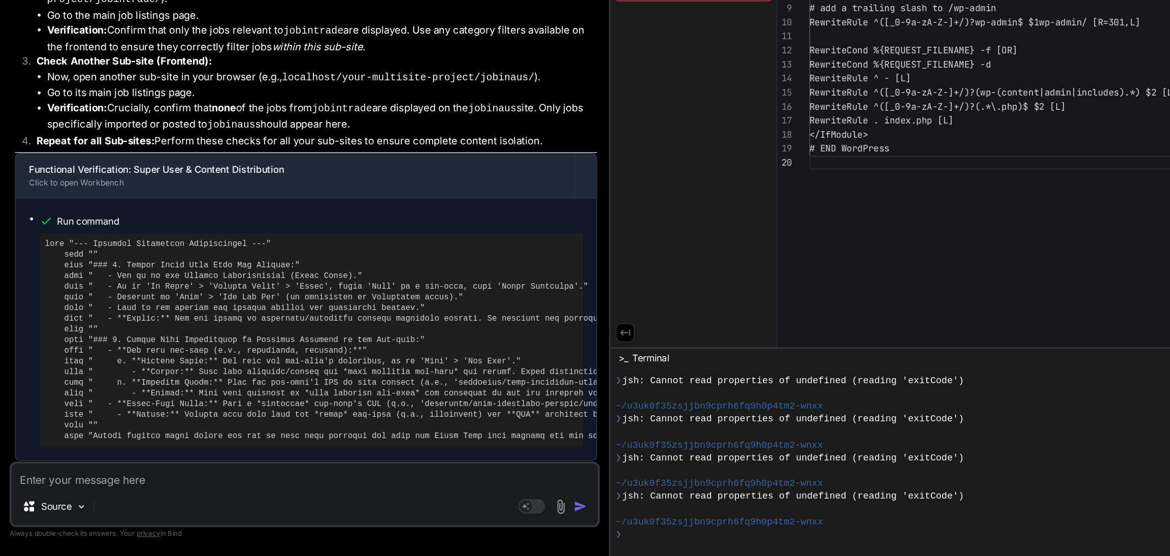
scroll to position [9533, 0]
click at [105, 491] on textarea at bounding box center [264, 494] width 446 height 18
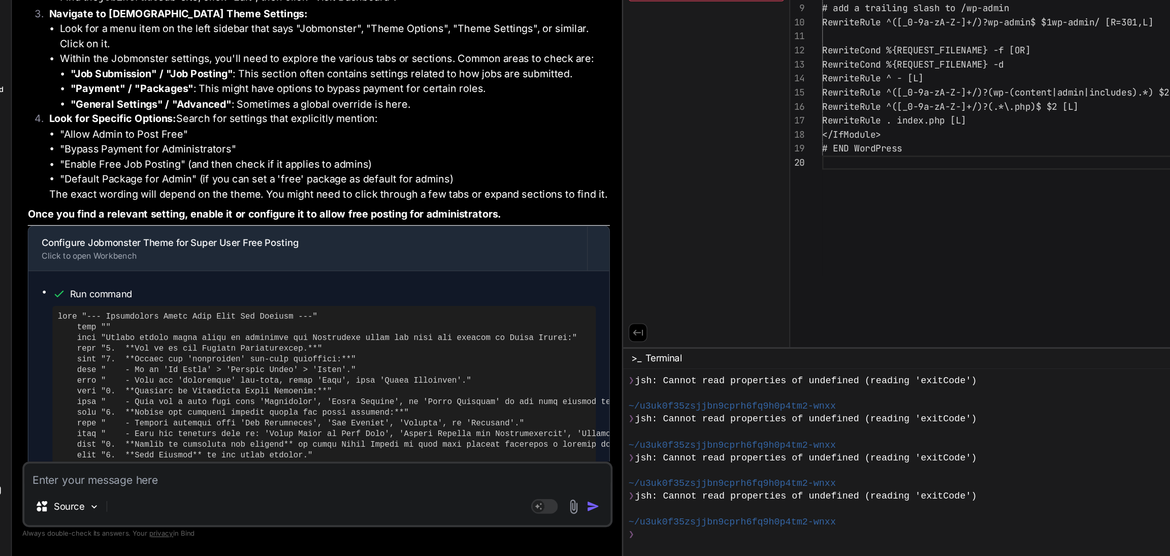
scroll to position [10109, 0]
